Goal: Use online tool/utility: Utilize a website feature to perform a specific function

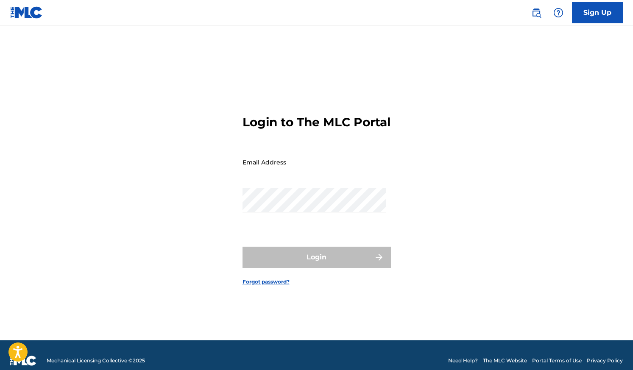
drag, startPoint x: 0, startPoint y: 0, endPoint x: 285, endPoint y: 171, distance: 332.9
click at [285, 171] on input "Email Address" at bounding box center [314, 162] width 143 height 24
type input "[EMAIL_ADDRESS][PERSON_NAME][DOMAIN_NAME]"
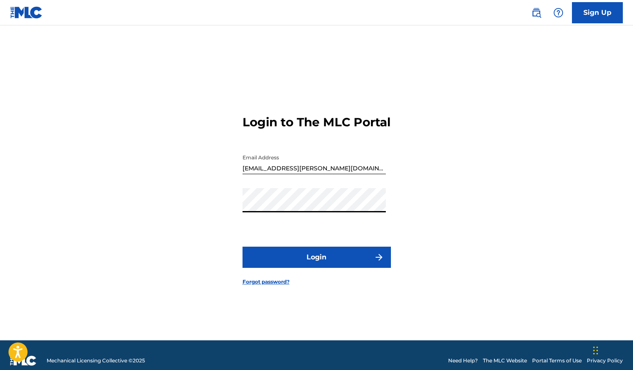
click at [301, 267] on button "Login" at bounding box center [317, 257] width 148 height 21
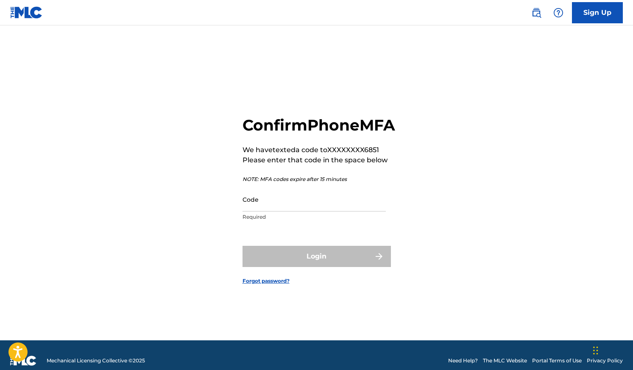
click at [265, 211] on input "Code" at bounding box center [314, 199] width 143 height 24
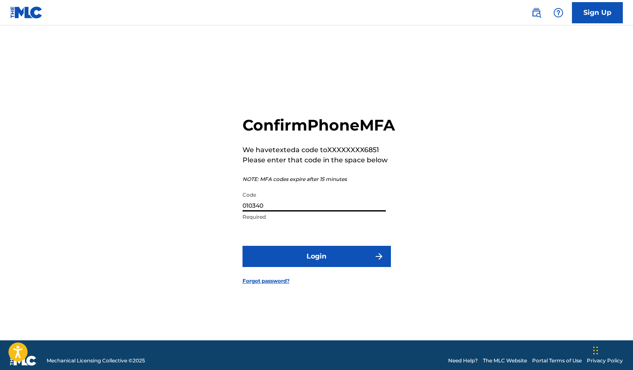
type input "010340"
click at [271, 263] on button "Login" at bounding box center [317, 256] width 148 height 21
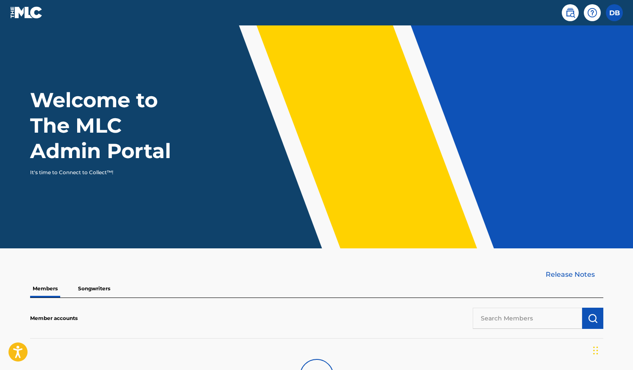
click at [528, 321] on input "text" at bounding box center [527, 318] width 109 height 21
type input "portra"
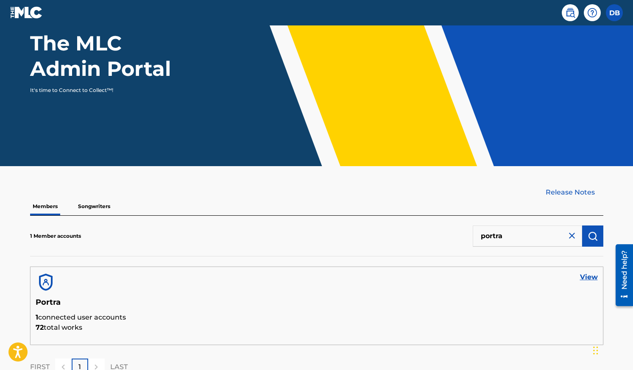
scroll to position [85, 0]
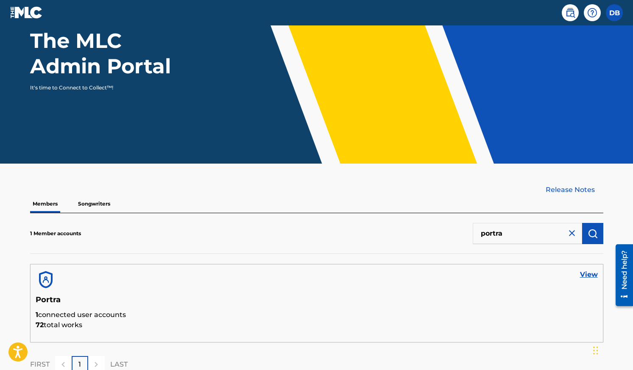
click at [595, 274] on link "View" at bounding box center [589, 275] width 18 height 10
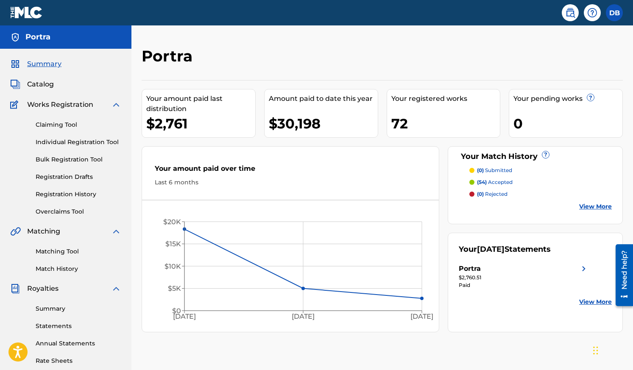
click at [53, 252] on link "Matching Tool" at bounding box center [79, 251] width 86 height 9
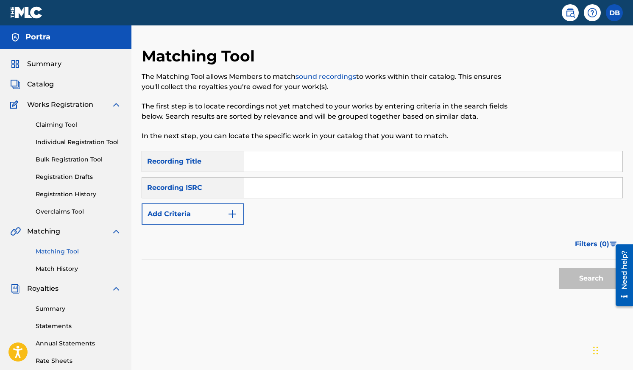
click at [115, 104] on img at bounding box center [116, 105] width 10 height 10
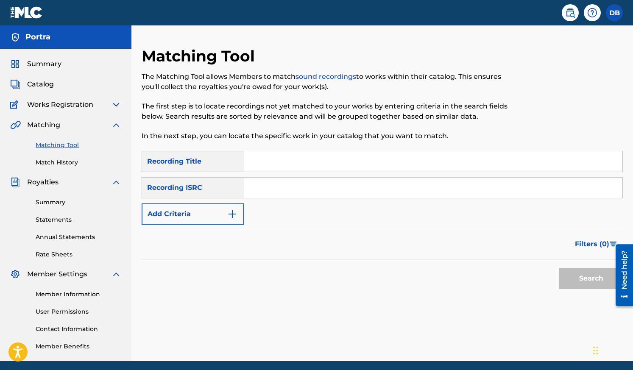
click at [234, 210] on img "Search Form" at bounding box center [232, 214] width 10 height 10
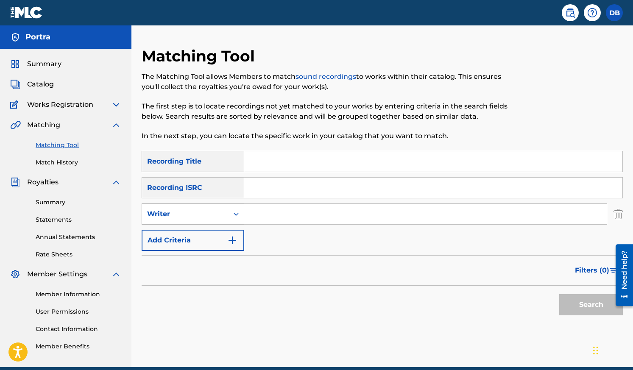
click at [224, 213] on div "Writer" at bounding box center [185, 214] width 87 height 16
click at [208, 236] on div "Recording Artist" at bounding box center [193, 235] width 102 height 21
click at [269, 214] on input "Search Form" at bounding box center [425, 214] width 363 height 20
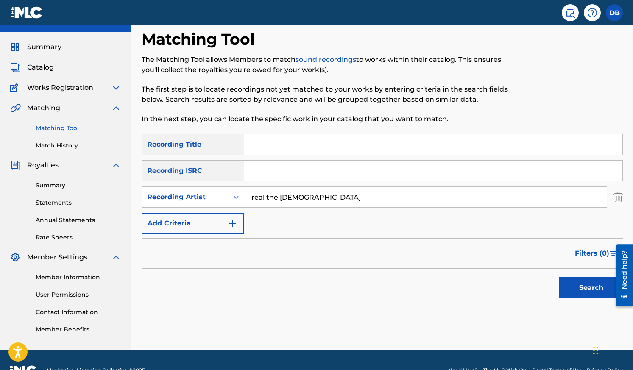
scroll to position [38, 0]
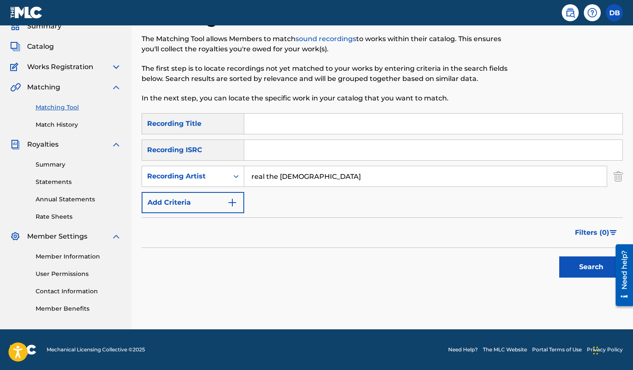
type input "real the [DEMOGRAPHIC_DATA]"
click at [581, 263] on button "Search" at bounding box center [591, 267] width 64 height 21
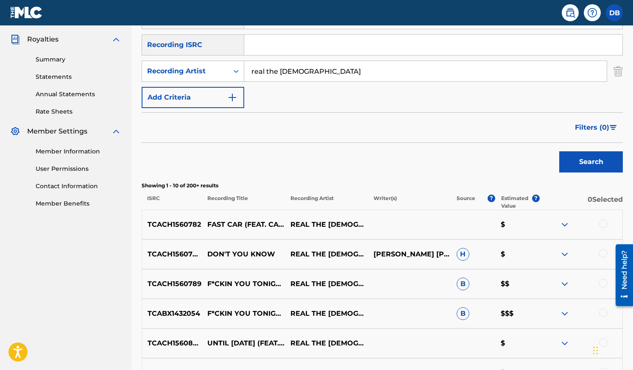
scroll to position [165, 0]
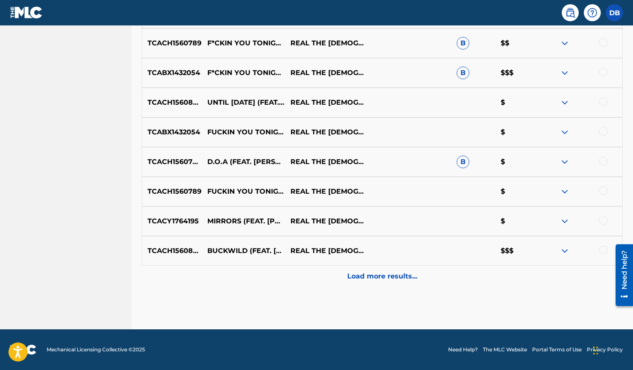
click at [384, 275] on p "Load more results..." at bounding box center [382, 276] width 70 height 10
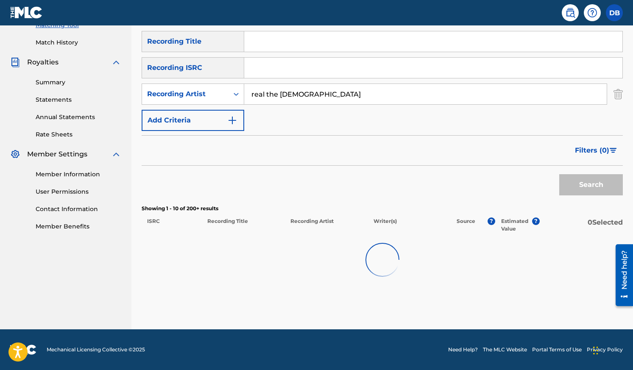
scroll to position [384, 0]
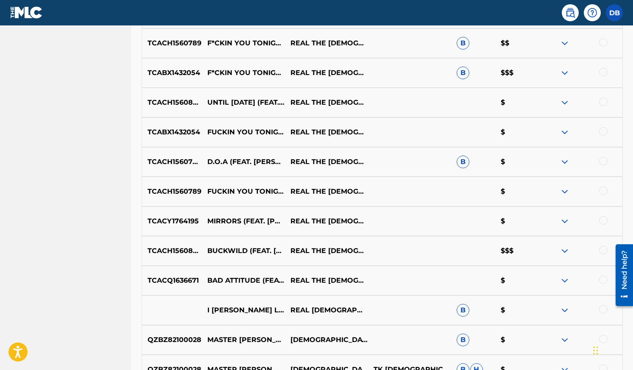
click at [567, 163] on img at bounding box center [565, 162] width 10 height 10
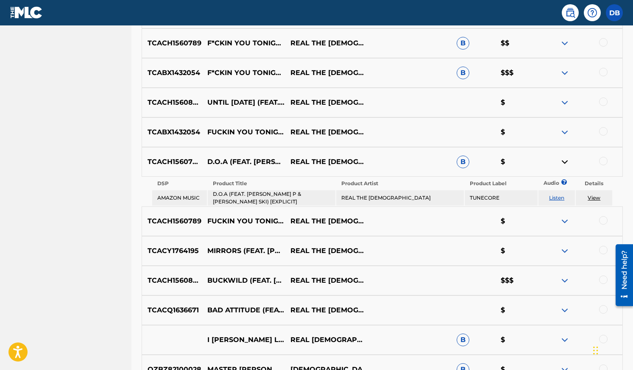
click at [566, 217] on img at bounding box center [565, 221] width 10 height 10
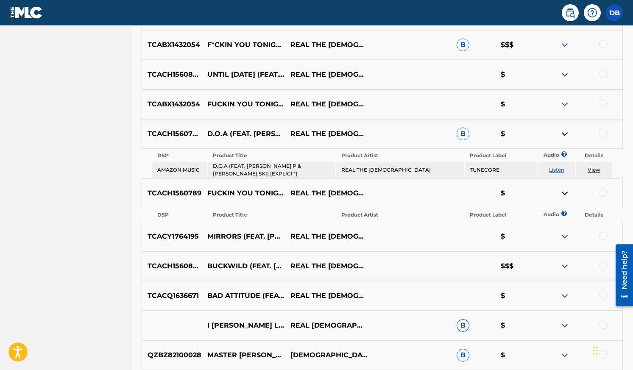
scroll to position [426, 0]
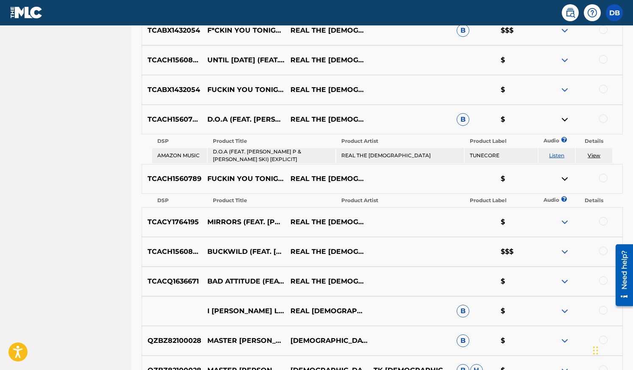
click at [565, 248] on img at bounding box center [565, 252] width 10 height 10
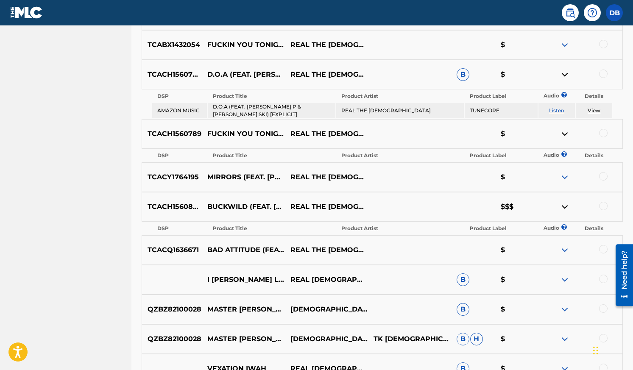
scroll to position [511, 0]
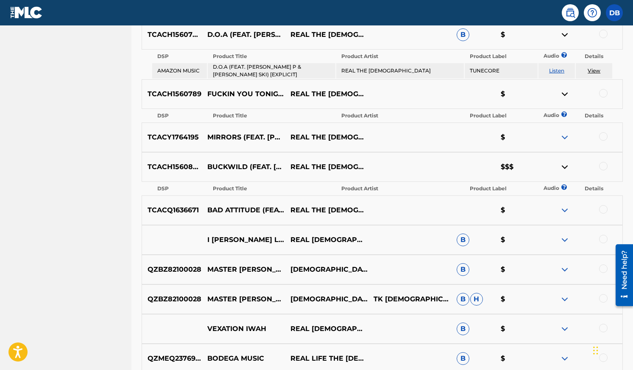
click at [565, 210] on img at bounding box center [565, 210] width 10 height 10
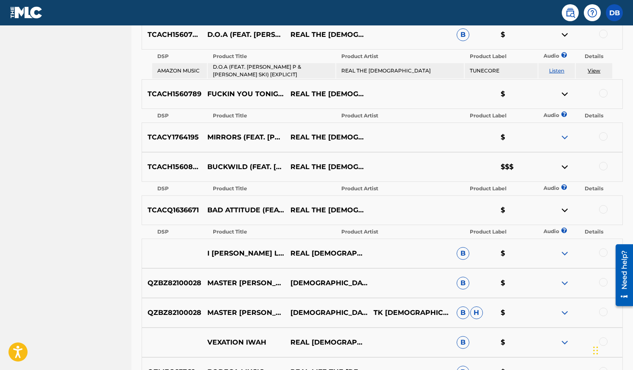
click at [563, 249] on img at bounding box center [565, 254] width 10 height 10
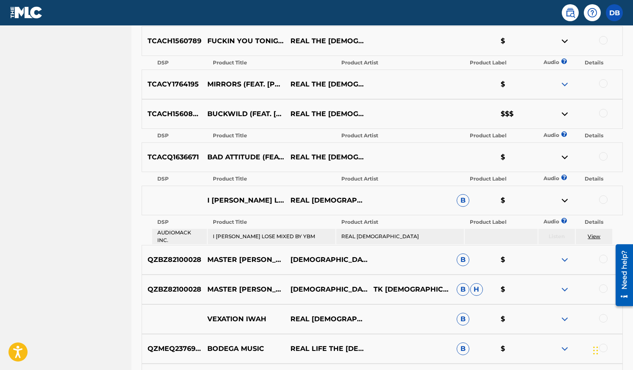
scroll to position [596, 0]
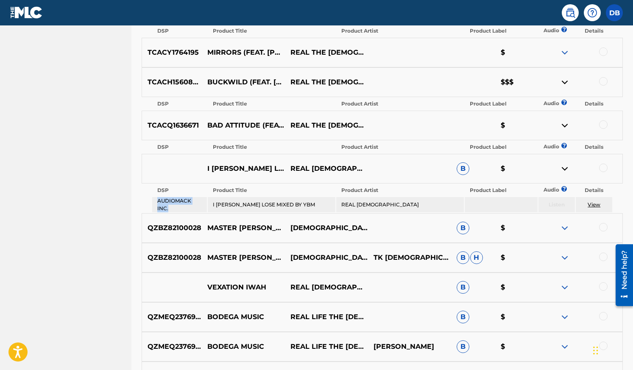
drag, startPoint x: 179, startPoint y: 207, endPoint x: 154, endPoint y: 197, distance: 26.9
click at [154, 197] on td "AUDIOMACK INC." at bounding box center [179, 204] width 55 height 15
click at [570, 254] on img at bounding box center [565, 258] width 10 height 10
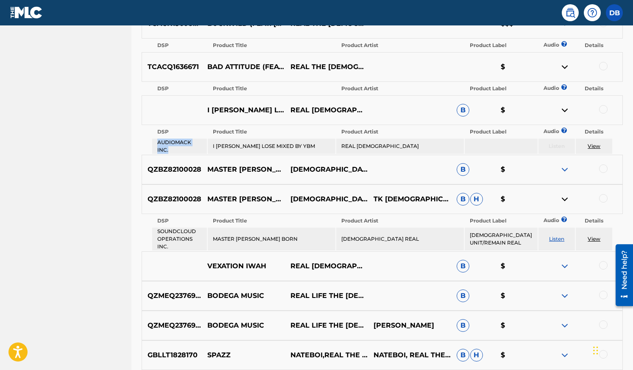
scroll to position [681, 0]
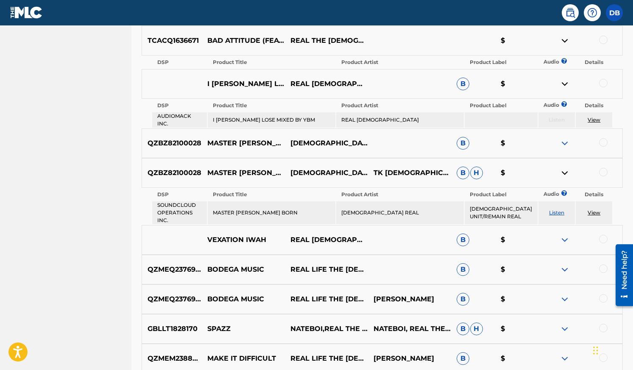
click at [183, 204] on td "SOUNDCLOUD OPERATIONS INC." at bounding box center [179, 212] width 55 height 23
click at [189, 203] on td "SOUNDCLOUD OPERATIONS INC." at bounding box center [179, 212] width 55 height 23
click at [568, 237] on img at bounding box center [565, 240] width 10 height 10
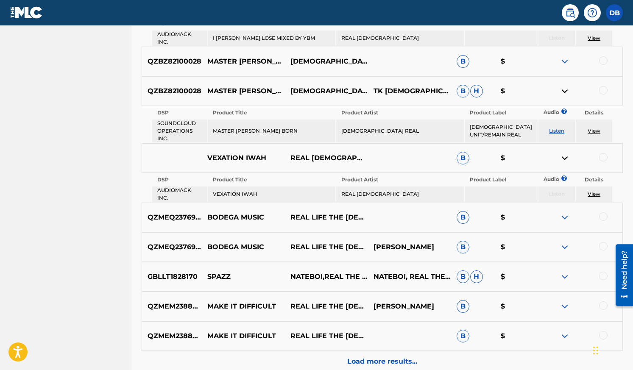
scroll to position [765, 0]
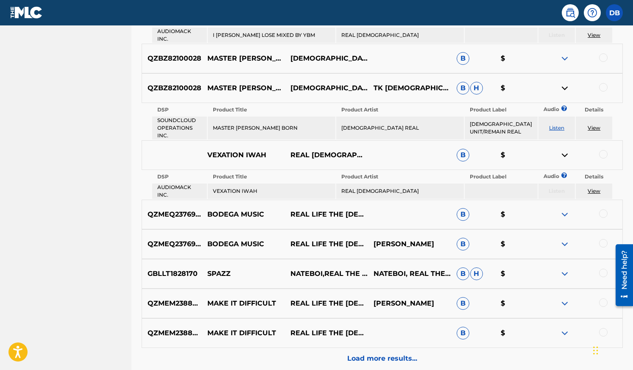
click at [565, 210] on img at bounding box center [565, 215] width 10 height 10
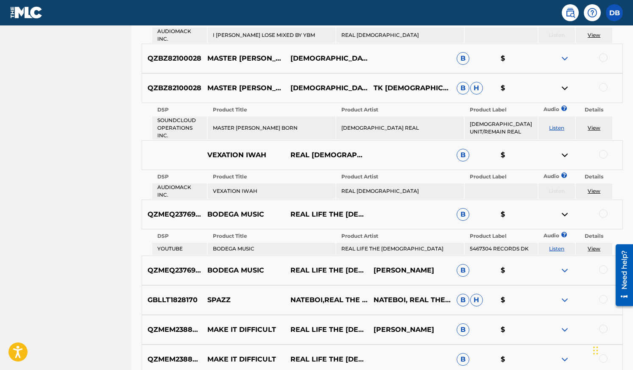
click at [173, 246] on td "YOUTUBE" at bounding box center [179, 249] width 55 height 12
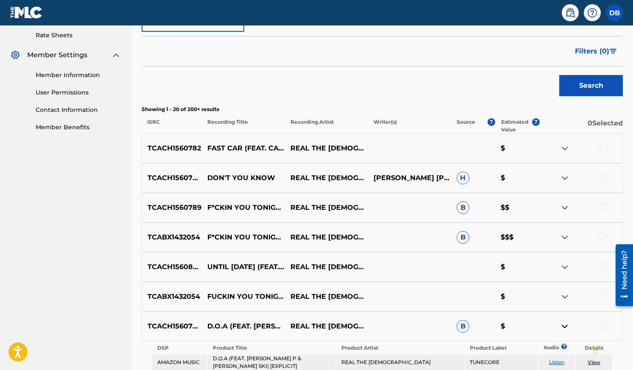
scroll to position [214, 0]
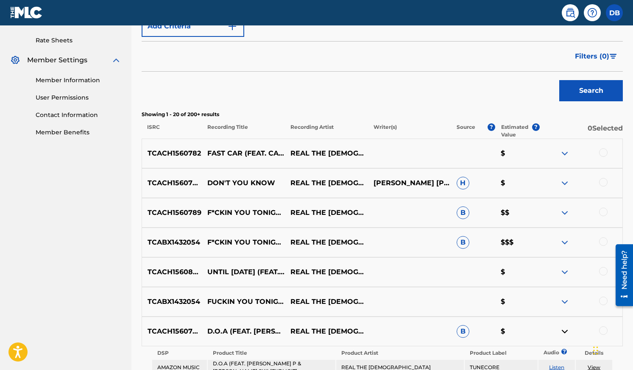
click at [563, 240] on img at bounding box center [565, 242] width 10 height 10
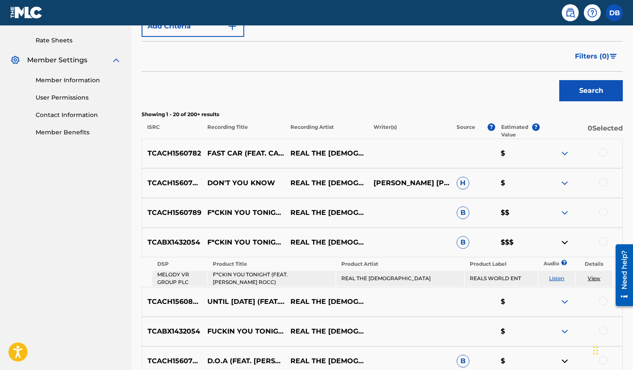
click at [183, 278] on td "MELODY VR GROUP PLC" at bounding box center [179, 278] width 55 height 15
click at [566, 210] on img at bounding box center [565, 213] width 10 height 10
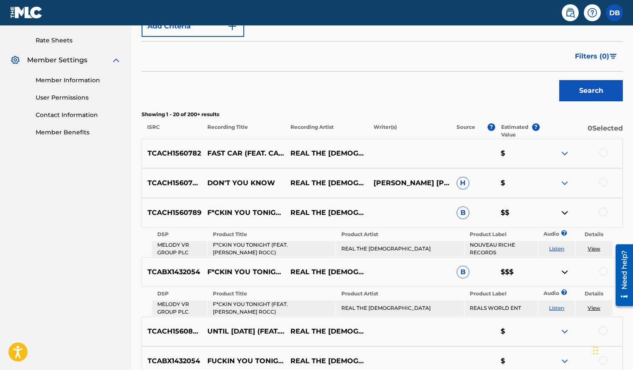
click at [170, 249] on td "MELODY VR GROUP PLC" at bounding box center [179, 248] width 55 height 15
click at [563, 182] on img at bounding box center [565, 183] width 10 height 10
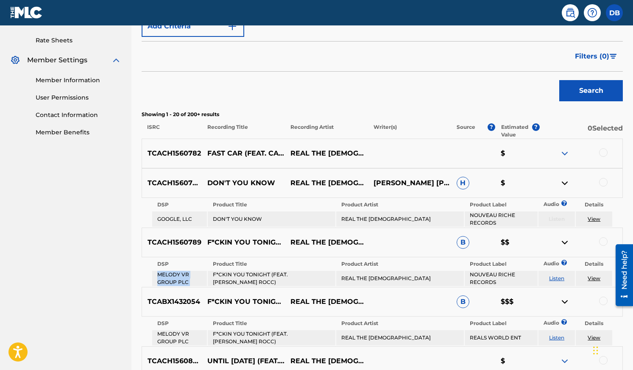
click at [170, 216] on td "GOOGLE, LLC" at bounding box center [179, 219] width 55 height 15
click at [566, 151] on img at bounding box center [565, 153] width 10 height 10
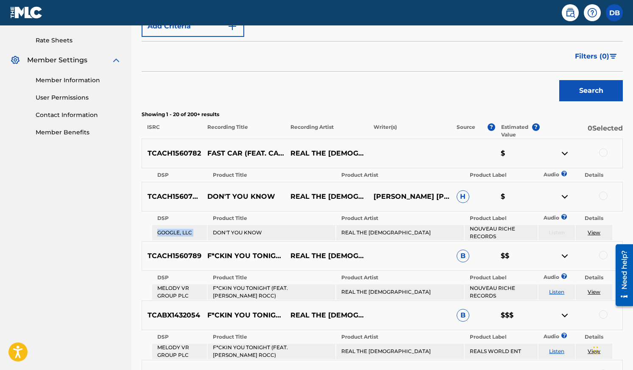
click at [556, 289] on link "Listen" at bounding box center [556, 292] width 15 height 6
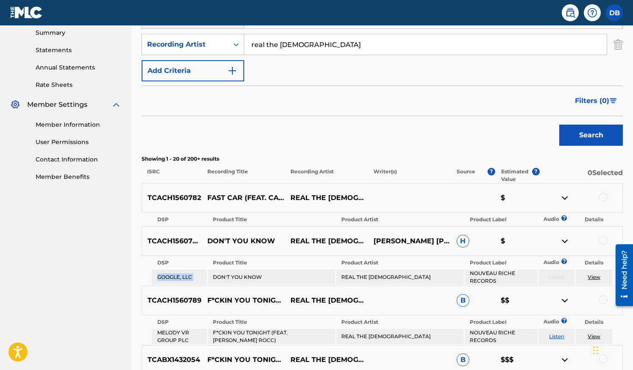
scroll to position [127, 0]
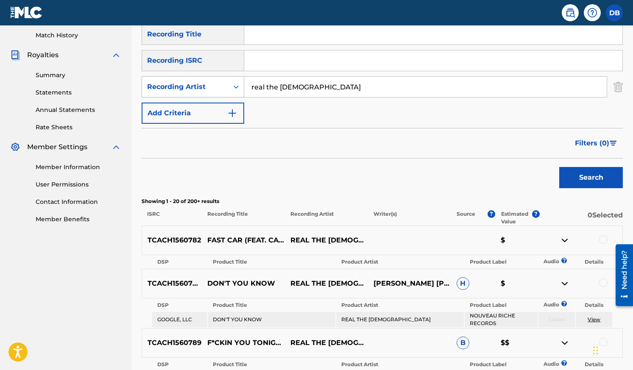
drag, startPoint x: 311, startPoint y: 86, endPoint x: 237, endPoint y: 84, distance: 73.8
click at [243, 82] on div "SearchWithCriteria0c586a33-8e46-47fb-a058-0ec460842cc3 Recording Artist real th…" at bounding box center [382, 86] width 481 height 21
click at [222, 89] on div "Recording Artist" at bounding box center [185, 87] width 76 height 10
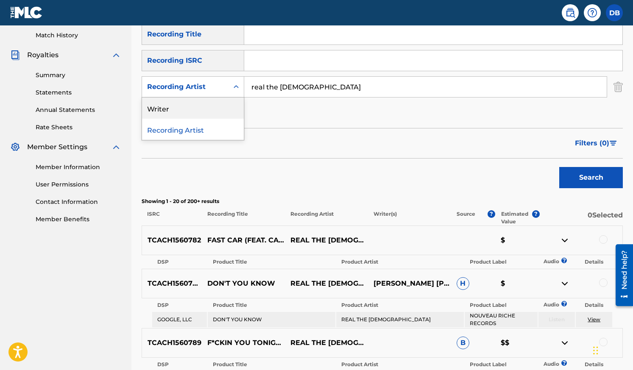
click at [199, 106] on div "Writer" at bounding box center [193, 108] width 102 height 21
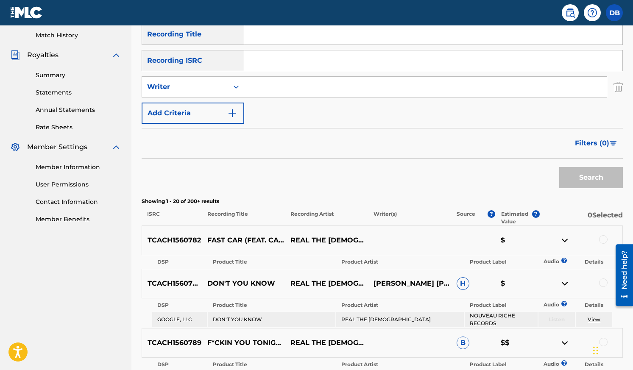
click at [278, 91] on input "Search Form" at bounding box center [425, 87] width 363 height 20
type input "[PERSON_NAME]"
click at [587, 180] on button "Search" at bounding box center [591, 177] width 64 height 21
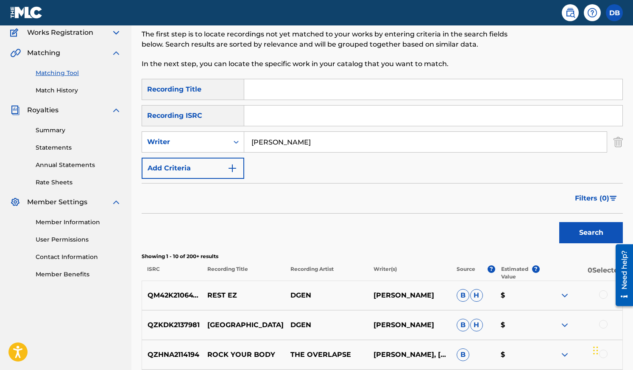
scroll to position [0, 0]
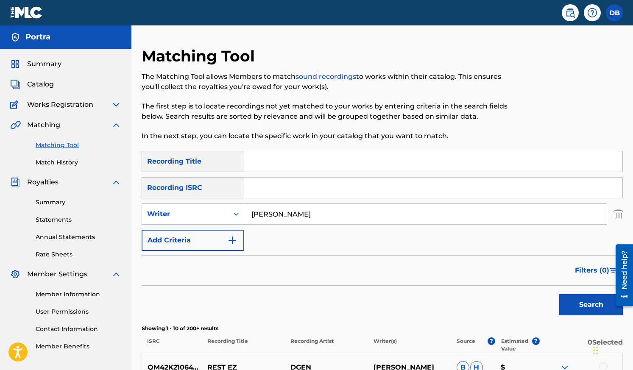
click at [303, 215] on input "[PERSON_NAME]" at bounding box center [425, 214] width 363 height 20
click at [303, 214] on input "[PERSON_NAME]" at bounding box center [425, 214] width 363 height 20
drag, startPoint x: 308, startPoint y: 213, endPoint x: 222, endPoint y: 206, distance: 86.9
click at [222, 206] on div "SearchWithCriteriac1951ca0-9592-40f6-b2b6-096234de8792 Writer [PERSON_NAME]" at bounding box center [382, 214] width 481 height 21
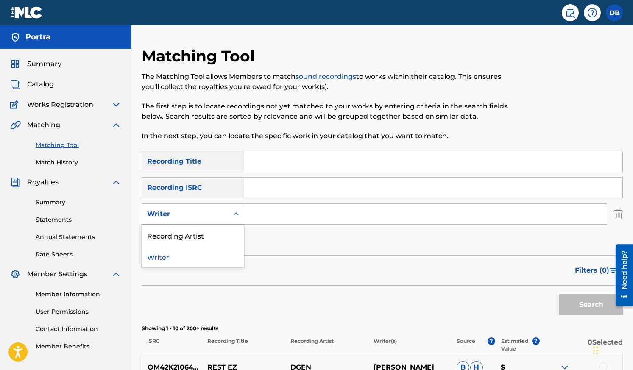
click at [237, 211] on icon "Search Form" at bounding box center [236, 214] width 8 height 8
click at [192, 238] on div "Recording Artist" at bounding box center [193, 235] width 102 height 21
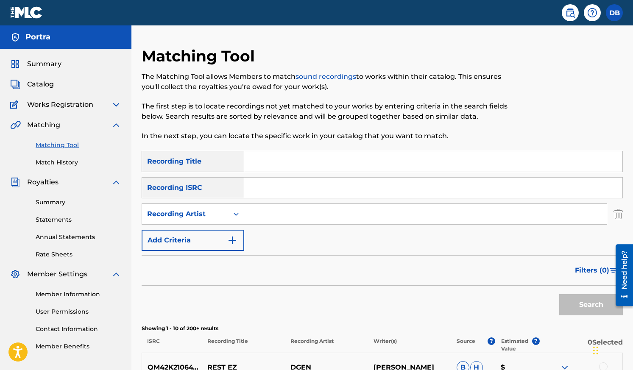
click at [267, 213] on input "Search Form" at bounding box center [425, 214] width 363 height 20
click at [313, 213] on input "Search Form" at bounding box center [425, 214] width 363 height 20
type input "j-real"
click at [559, 294] on button "Search" at bounding box center [591, 304] width 64 height 21
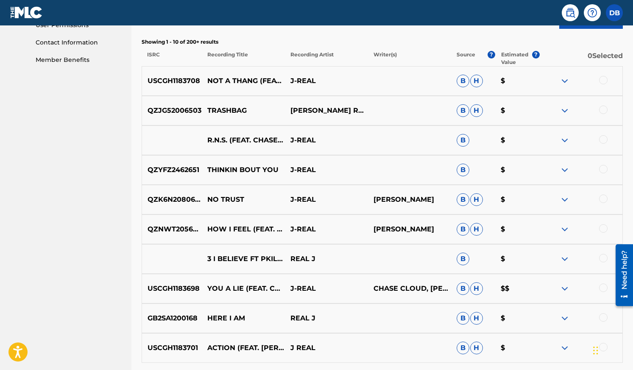
scroll to position [297, 0]
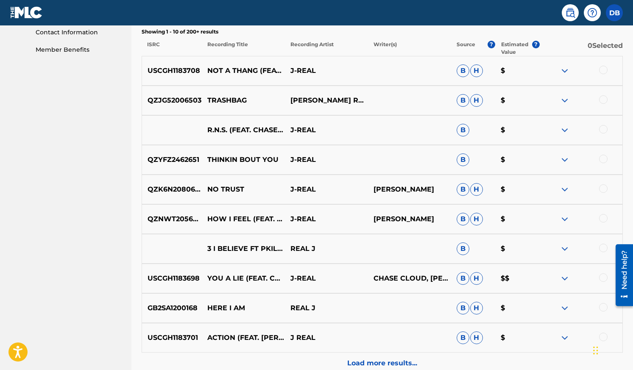
click at [564, 68] on img at bounding box center [565, 71] width 10 height 10
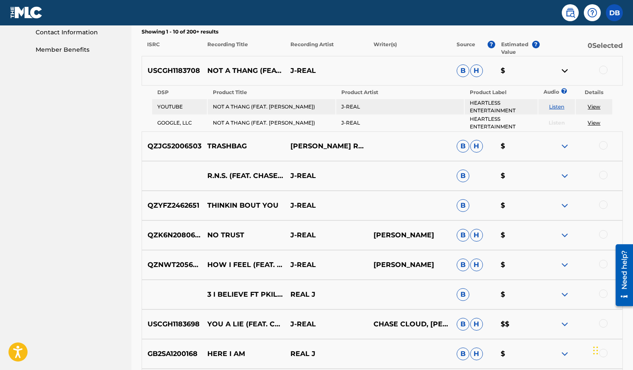
click at [594, 107] on link "View" at bounding box center [594, 106] width 13 height 6
click at [558, 106] on link "Listen" at bounding box center [556, 106] width 15 height 6
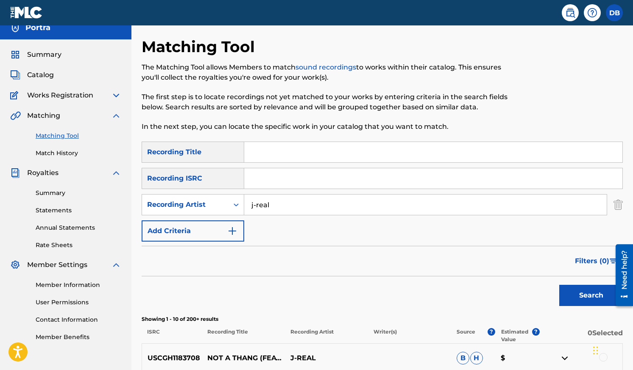
scroll to position [0, 0]
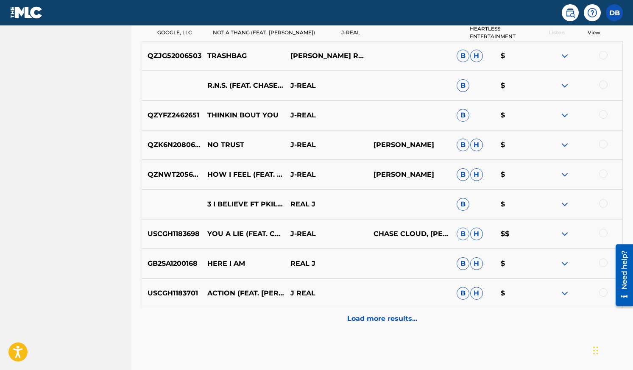
click at [377, 318] on p "Load more results..." at bounding box center [382, 319] width 70 height 10
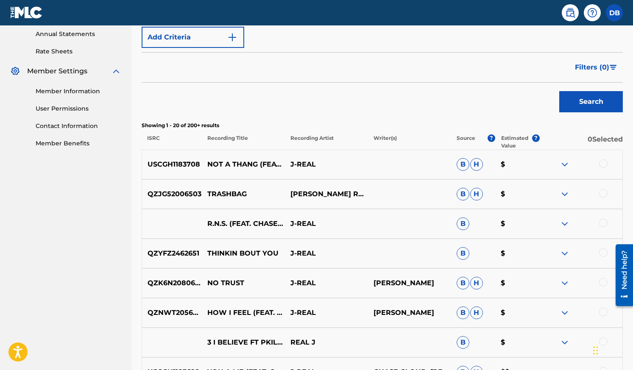
scroll to position [218, 0]
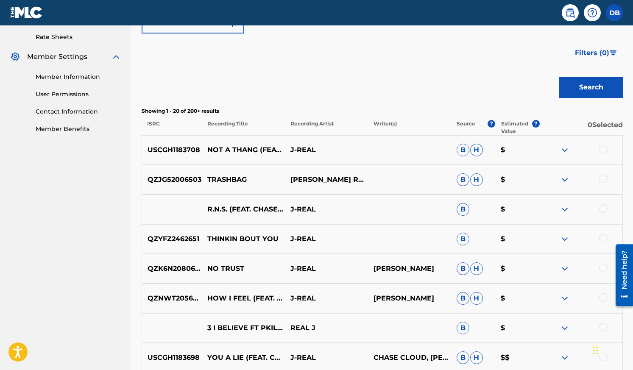
click at [561, 148] on img at bounding box center [565, 150] width 10 height 10
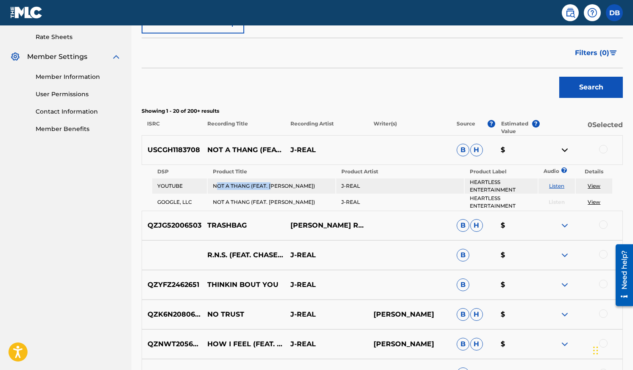
drag, startPoint x: 272, startPoint y: 190, endPoint x: 214, endPoint y: 184, distance: 58.4
click at [215, 184] on td "NOT A THANG (FEAT. [PERSON_NAME])" at bounding box center [272, 186] width 128 height 15
click at [211, 184] on td "NOT A THANG (FEAT. [PERSON_NAME])" at bounding box center [272, 186] width 128 height 15
drag, startPoint x: 205, startPoint y: 145, endPoint x: 268, endPoint y: 155, distance: 63.5
click at [268, 155] on p "NOT A THANG (FEAT. [PERSON_NAME])" at bounding box center [243, 150] width 83 height 10
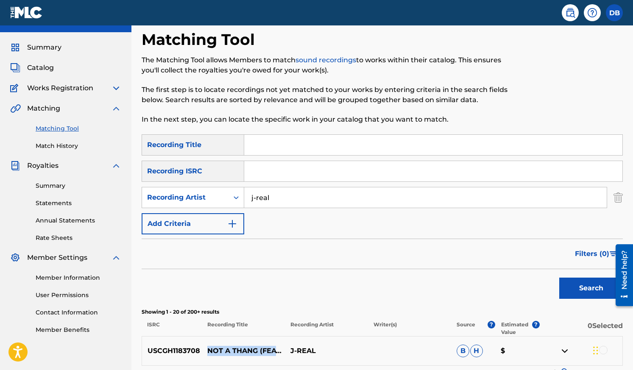
scroll to position [0, 0]
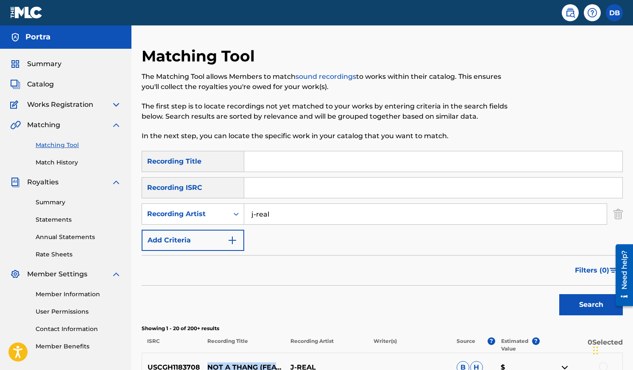
click at [116, 102] on img at bounding box center [116, 105] width 10 height 10
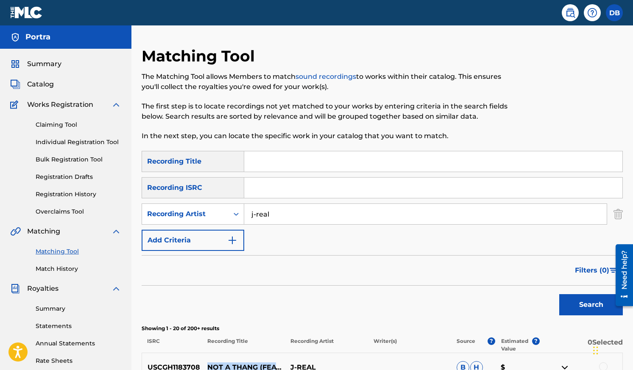
click at [57, 140] on link "Individual Registration Tool" at bounding box center [79, 142] width 86 height 9
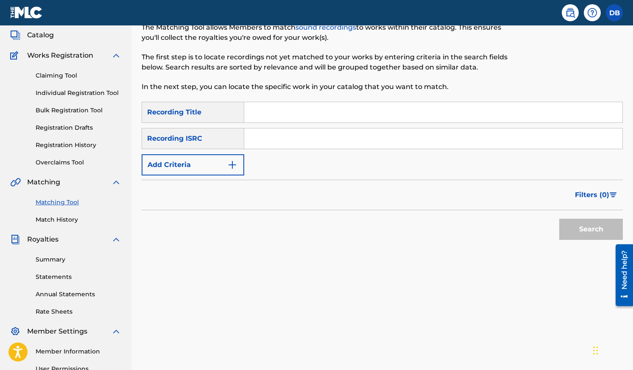
scroll to position [127, 0]
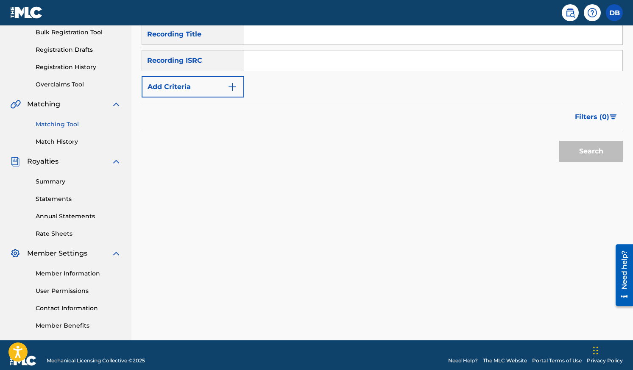
click at [237, 90] on img "Search Form" at bounding box center [232, 87] width 10 height 10
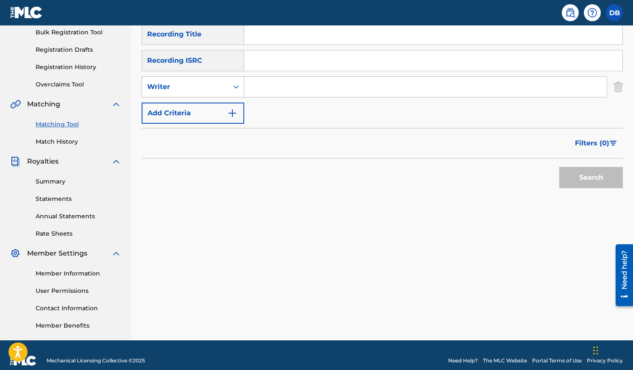
click at [221, 89] on div "Writer" at bounding box center [185, 87] width 76 height 10
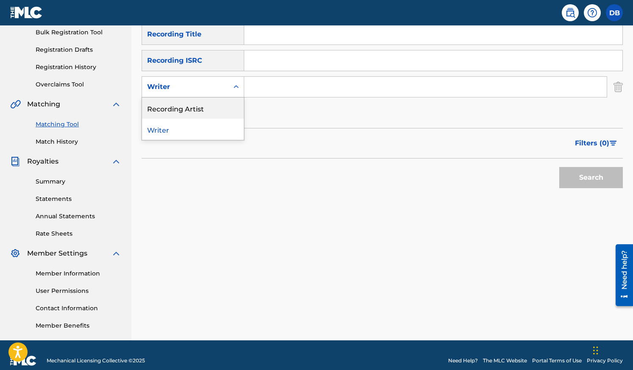
click at [207, 113] on div "Recording Artist" at bounding box center [193, 108] width 102 height 21
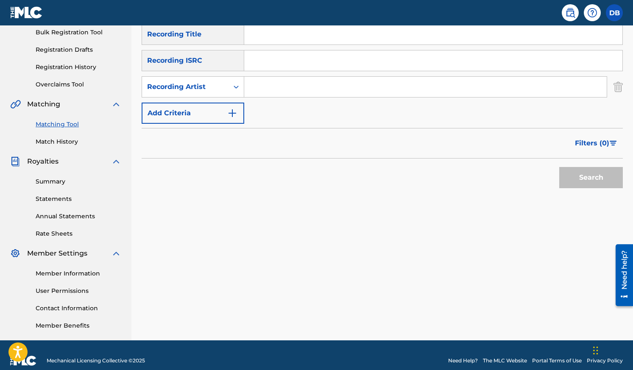
click at [265, 85] on input "Search Form" at bounding box center [425, 87] width 363 height 20
type input "j-real"
click at [559, 167] on button "Search" at bounding box center [591, 177] width 64 height 21
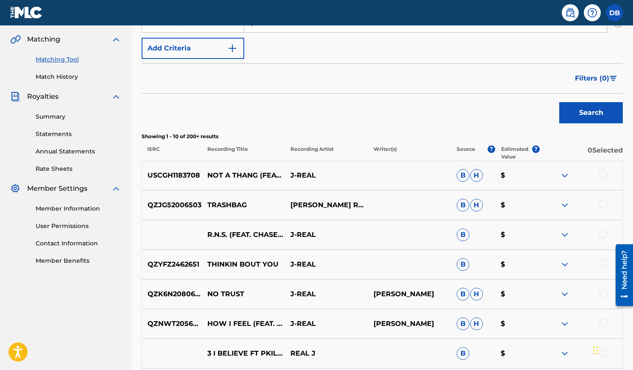
scroll to position [254, 0]
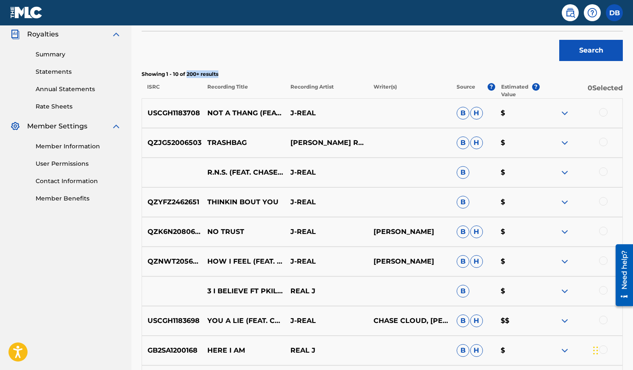
drag, startPoint x: 224, startPoint y: 75, endPoint x: 187, endPoint y: 75, distance: 37.3
click at [187, 75] on p "Showing 1 - 10 of 200+ results" at bounding box center [382, 74] width 481 height 8
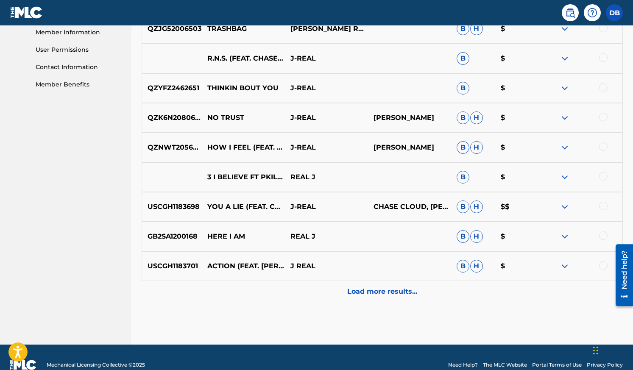
scroll to position [384, 0]
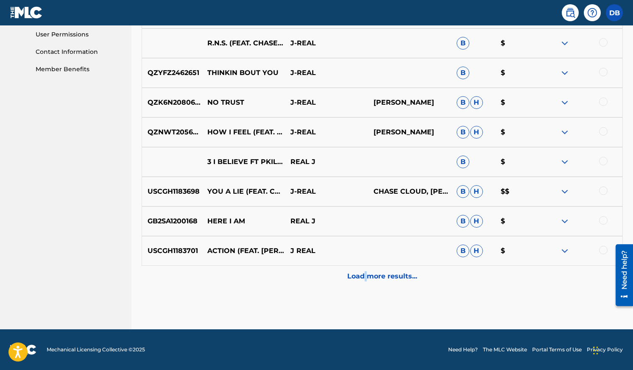
click at [366, 277] on p "Load more results..." at bounding box center [382, 276] width 70 height 10
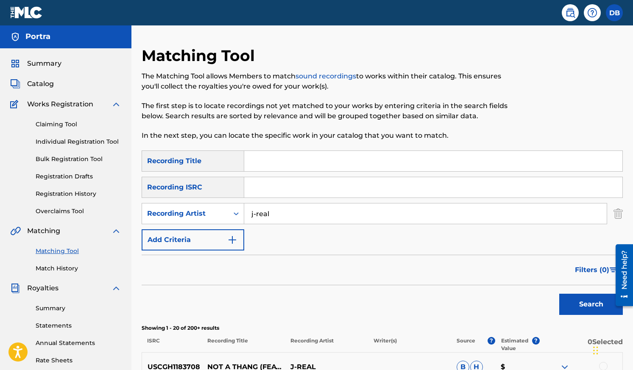
scroll to position [0, 0]
